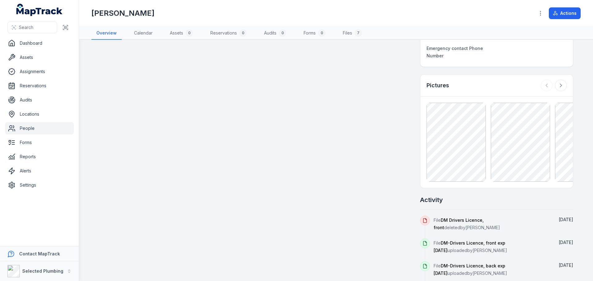
scroll to position [411, 0]
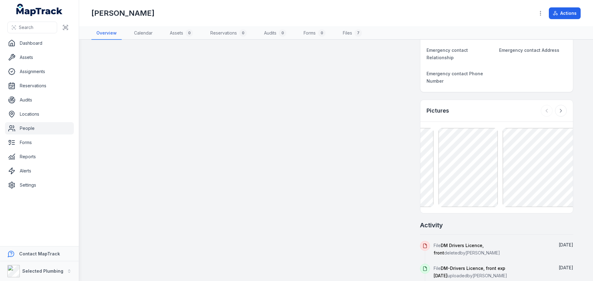
click at [399, 164] on div "Assets 0 No assigned assets Assigned assets for this person will appear here No…" at bounding box center [336, 31] width 474 height 791
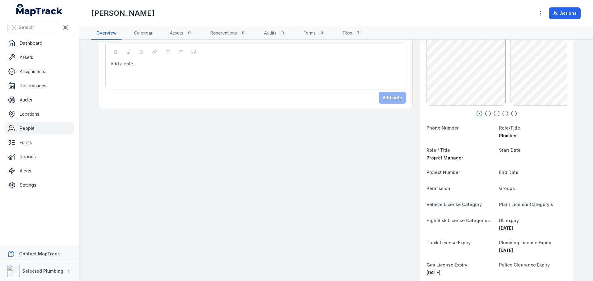
scroll to position [10, 0]
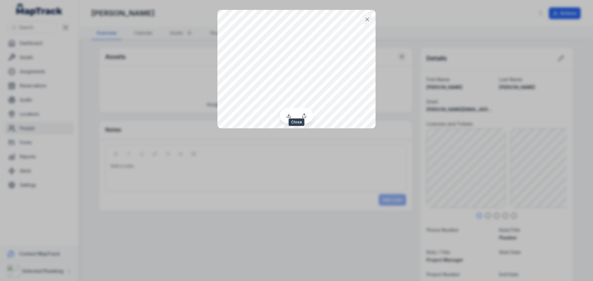
click at [366, 17] on icon at bounding box center [367, 19] width 6 height 6
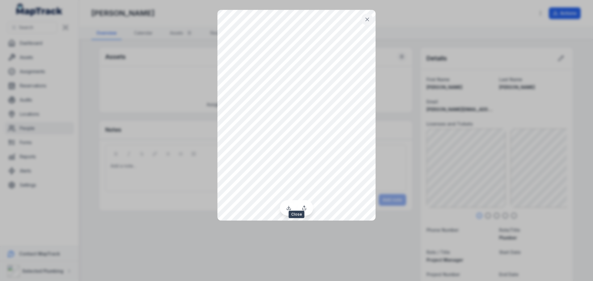
click at [367, 20] on icon at bounding box center [367, 19] width 6 height 6
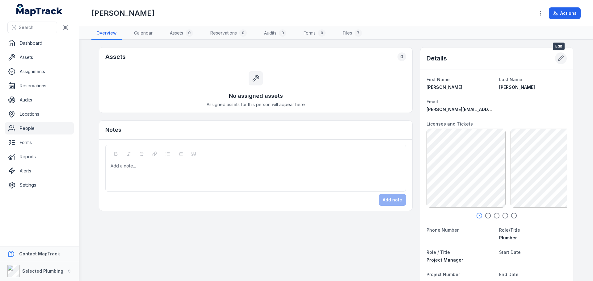
click at [558, 58] on icon at bounding box center [560, 58] width 6 height 6
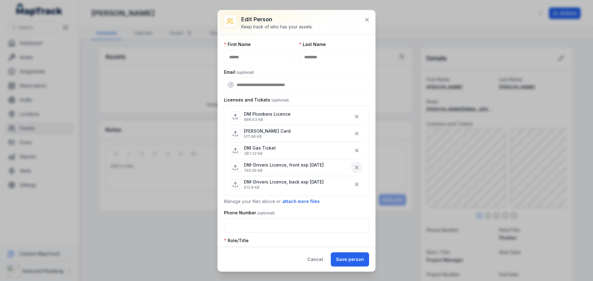
click at [352, 164] on button "button" at bounding box center [357, 168] width 12 height 12
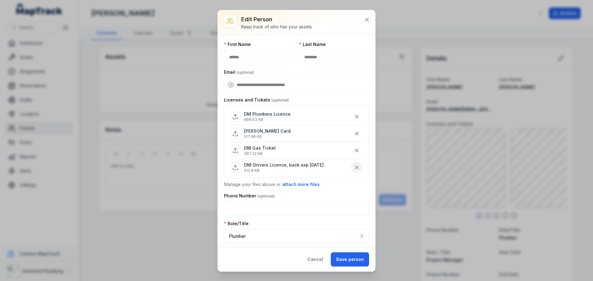
click at [353, 165] on icon "button" at bounding box center [356, 168] width 6 height 6
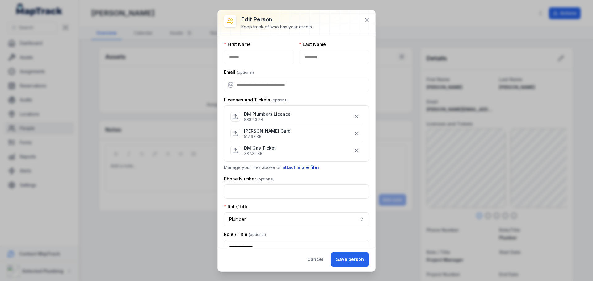
click at [305, 166] on button "attach more files" at bounding box center [301, 167] width 38 height 7
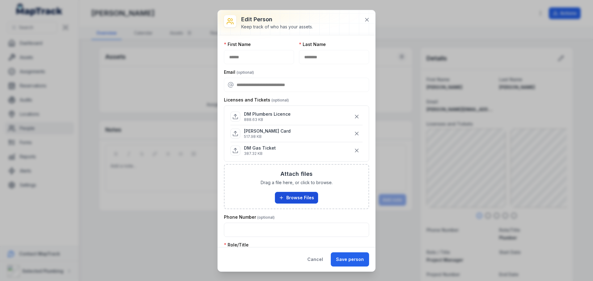
click at [300, 196] on button "Browse Files" at bounding box center [296, 198] width 43 height 12
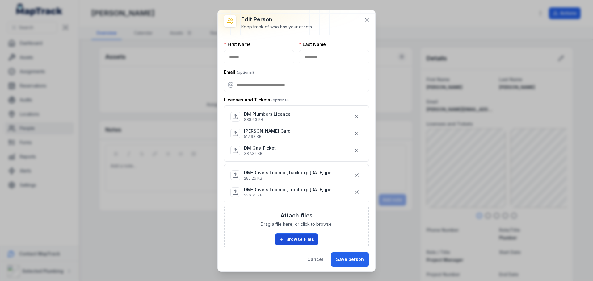
click at [308, 236] on button "Browse Files" at bounding box center [296, 240] width 43 height 12
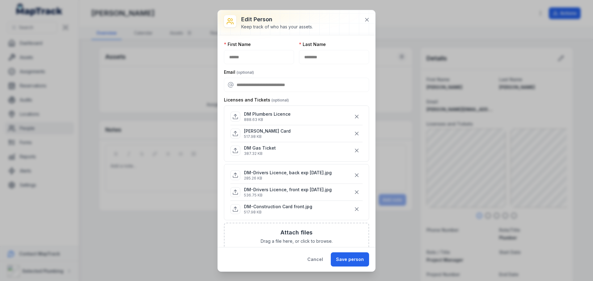
click at [294, 233] on h3 "Attach files" at bounding box center [296, 232] width 32 height 9
click at [353, 150] on icon "button" at bounding box center [356, 151] width 6 height 6
click at [353, 131] on icon "button" at bounding box center [356, 134] width 6 height 6
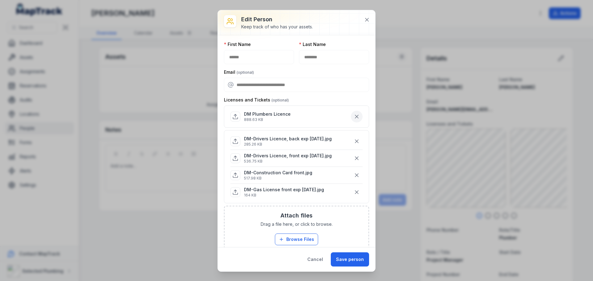
click at [353, 115] on icon "button" at bounding box center [356, 117] width 6 height 6
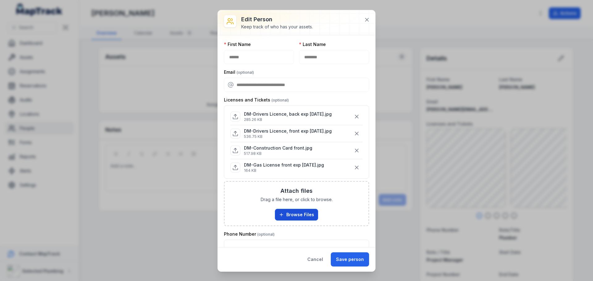
click at [302, 214] on button "Browse Files" at bounding box center [296, 215] width 43 height 12
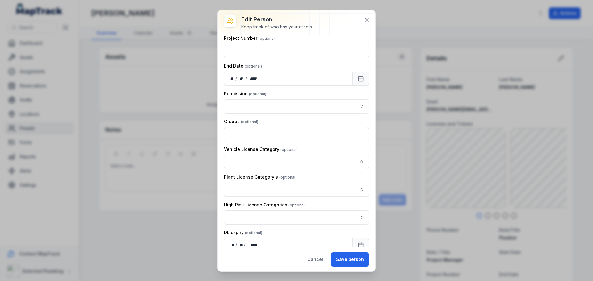
scroll to position [340, 0]
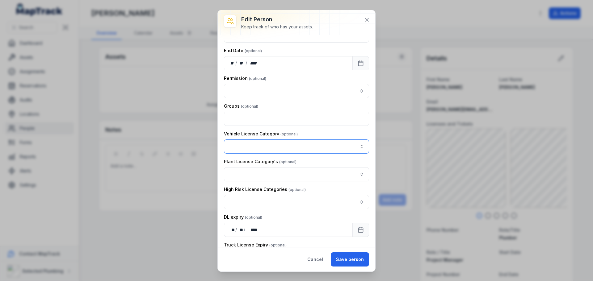
click at [354, 145] on button "button" at bounding box center [296, 147] width 145 height 14
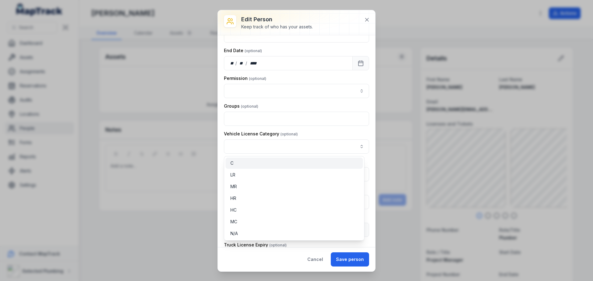
click at [308, 161] on div "C" at bounding box center [293, 163] width 127 height 6
click at [324, 132] on div "Vehicle License Category C *" at bounding box center [296, 142] width 145 height 23
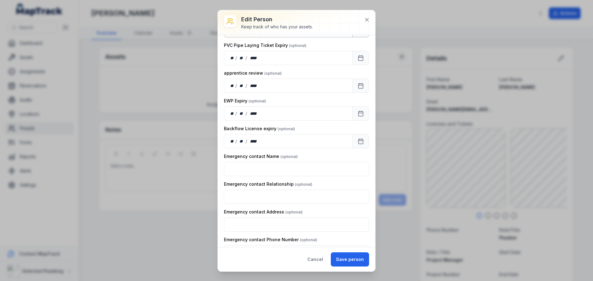
scroll to position [741, 0]
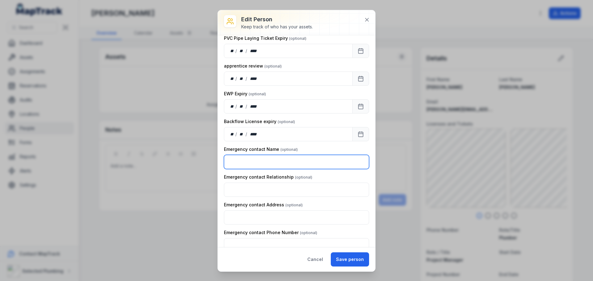
click at [284, 160] on input "text" at bounding box center [296, 162] width 145 height 14
click at [267, 161] on input "text" at bounding box center [296, 162] width 145 height 14
type input "**********"
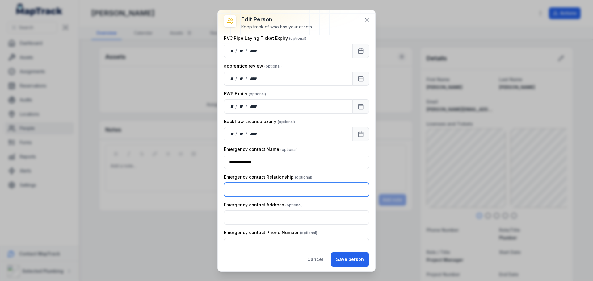
click at [262, 187] on input "text" at bounding box center [296, 190] width 145 height 14
type input "****"
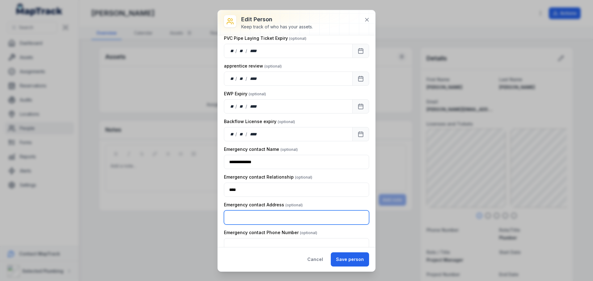
click at [265, 213] on input "text" at bounding box center [296, 218] width 145 height 14
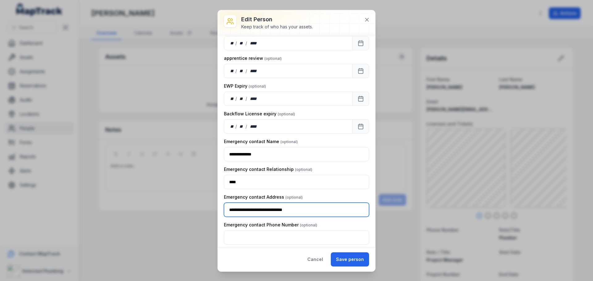
scroll to position [752, 0]
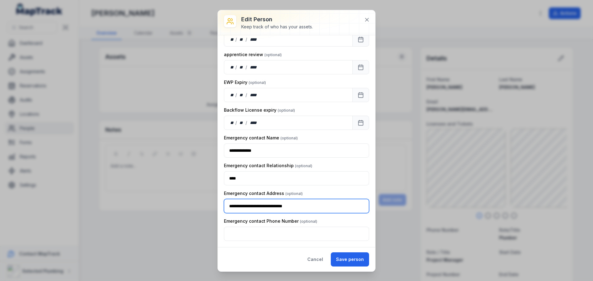
type input "**********"
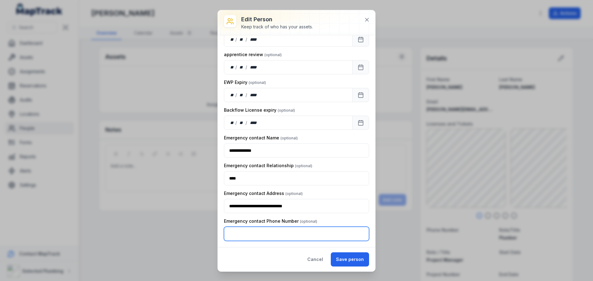
click at [267, 232] on input "text" at bounding box center [296, 234] width 145 height 14
type input "**********"
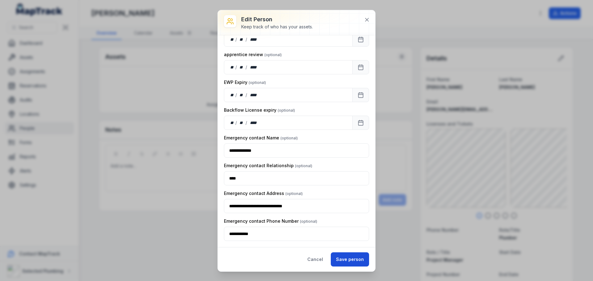
click at [343, 257] on button "Save person" at bounding box center [350, 260] width 38 height 14
